Goal: Information Seeking & Learning: Learn about a topic

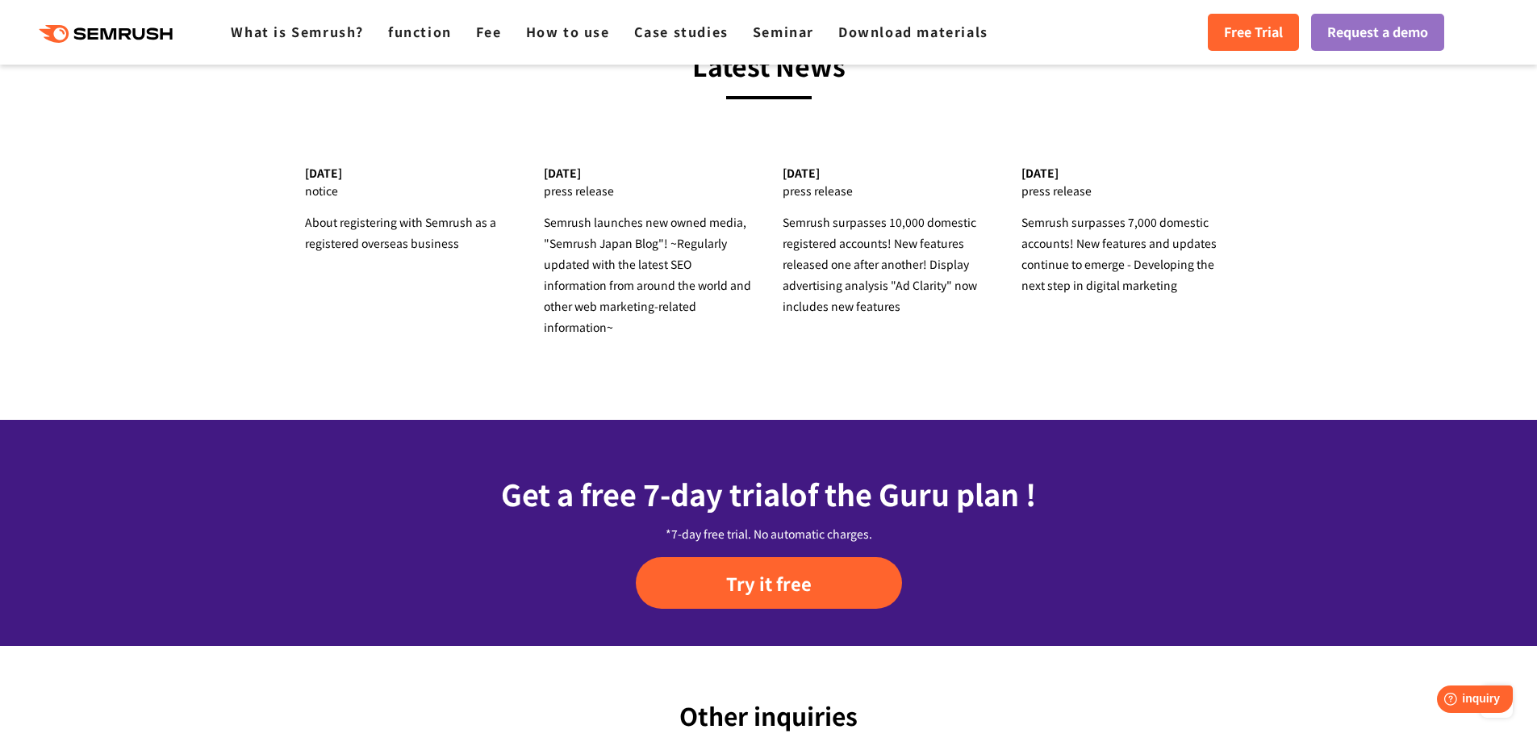
scroll to position [6234, 0]
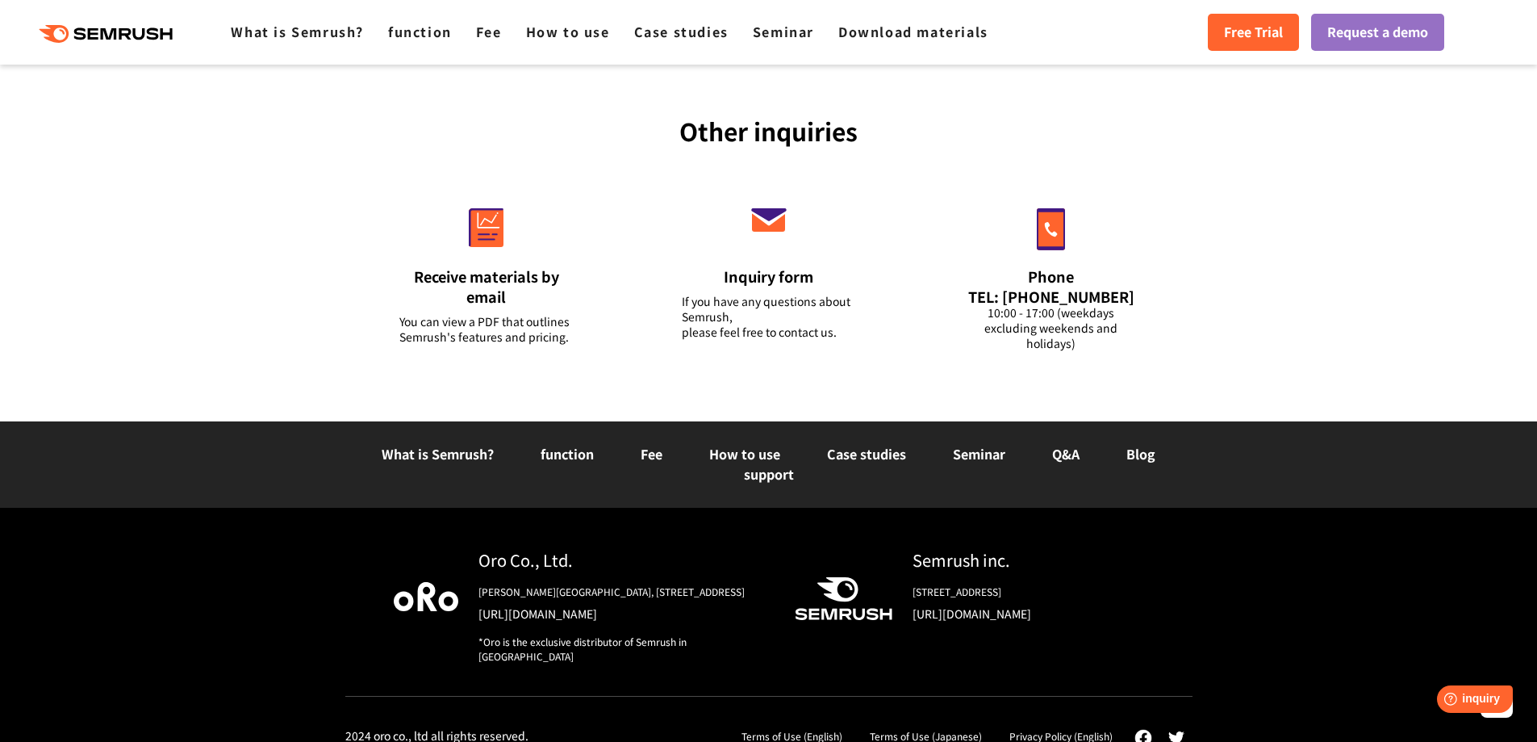
click at [1144, 444] on font "Blog" at bounding box center [1141, 453] width 29 height 19
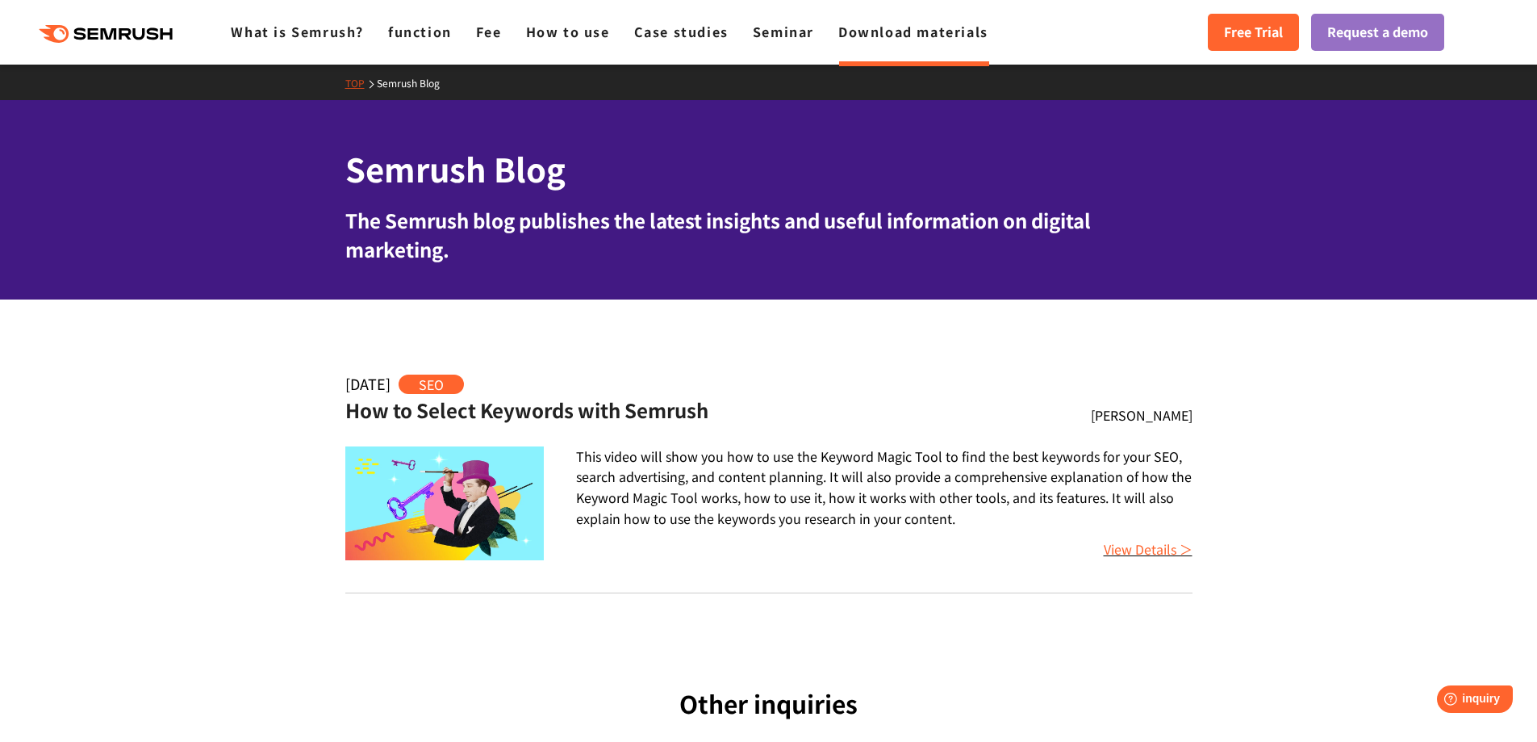
click at [1158, 549] on font "View Details ＞" at bounding box center [1148, 548] width 89 height 19
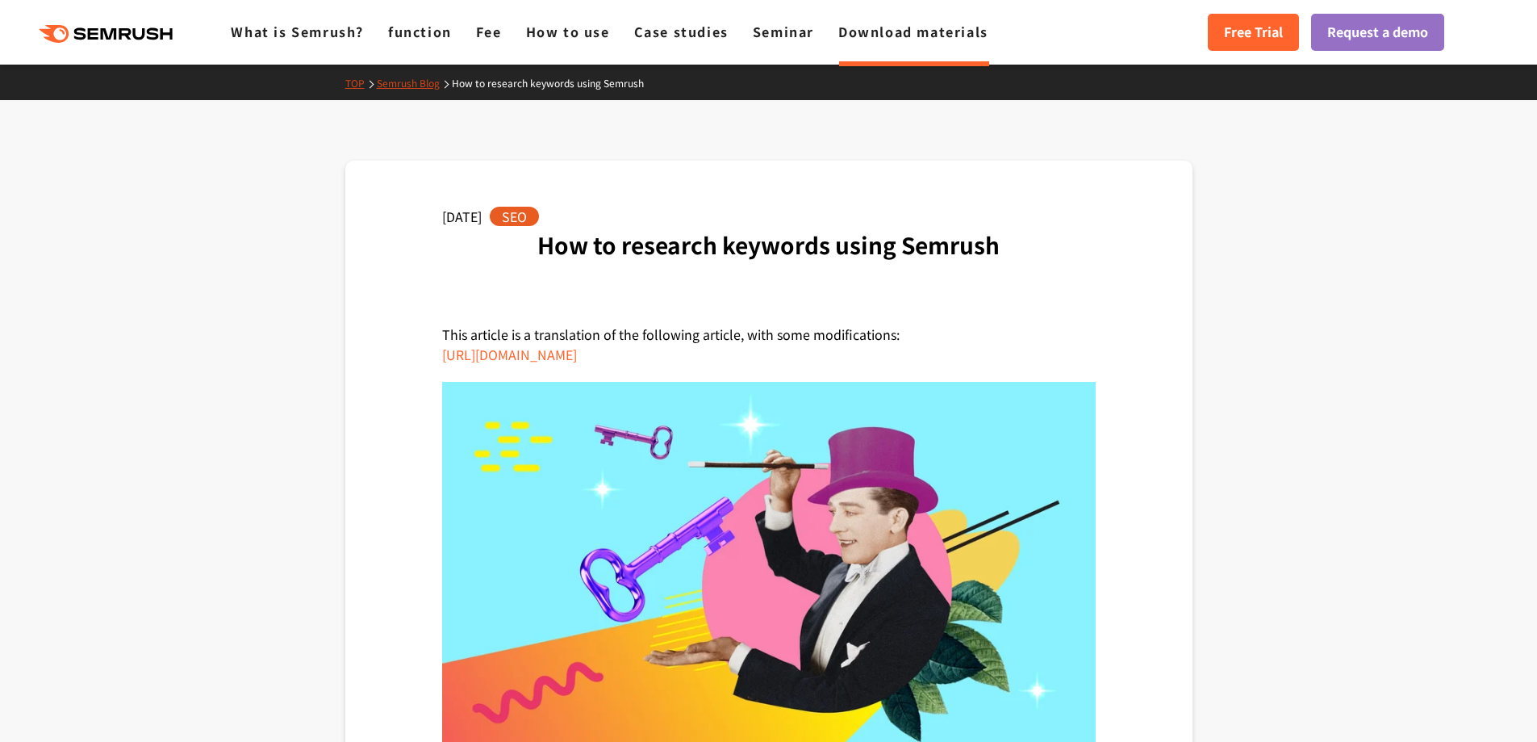
click at [105, 34] on icon ".cls {fill: #FF642D;}" at bounding box center [107, 34] width 182 height 18
